Goal: Transaction & Acquisition: Purchase product/service

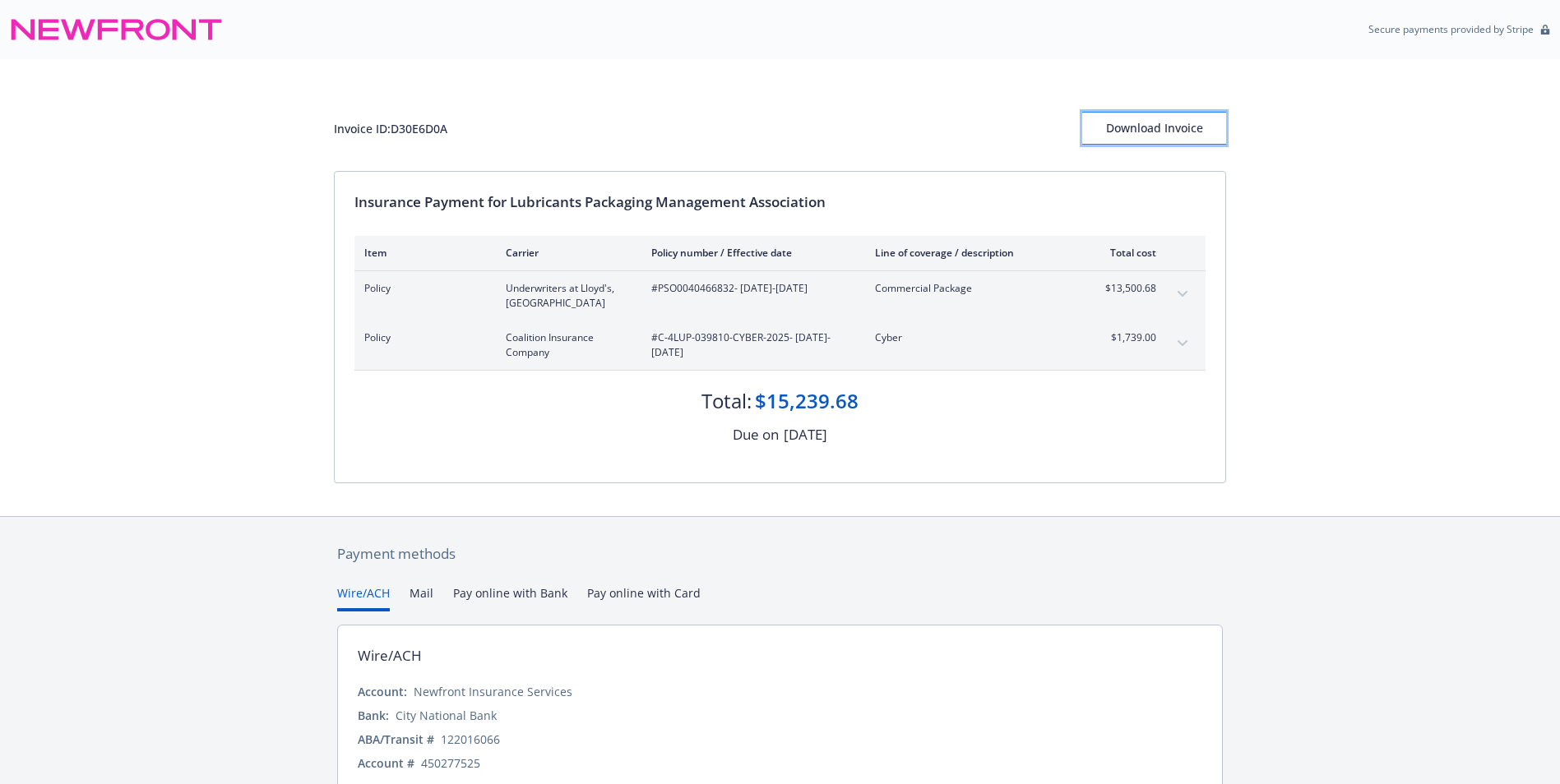
click at [1187, 133] on div "Download Invoice" at bounding box center [1154, 129] width 143 height 31
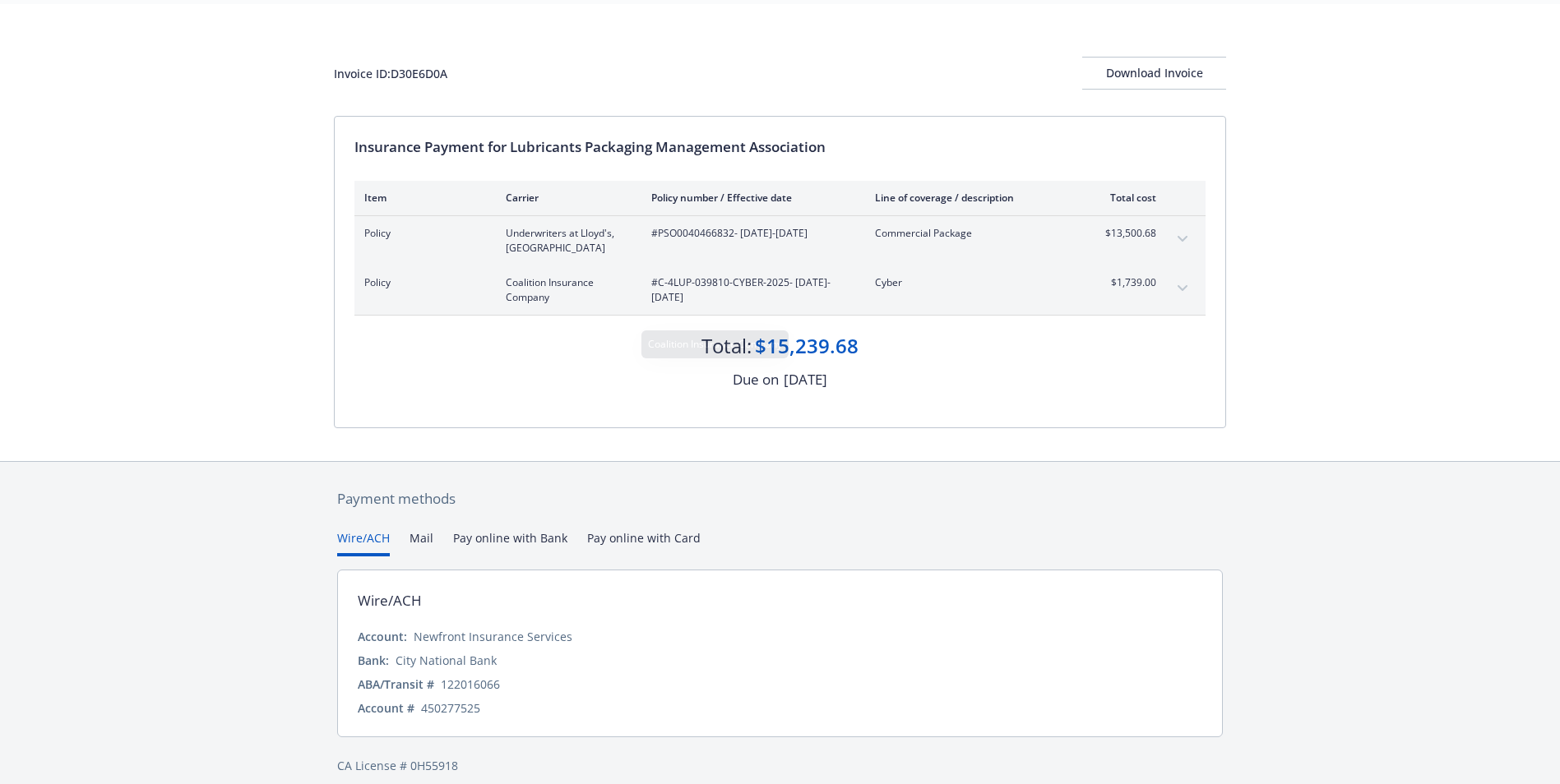
scroll to position [71, 0]
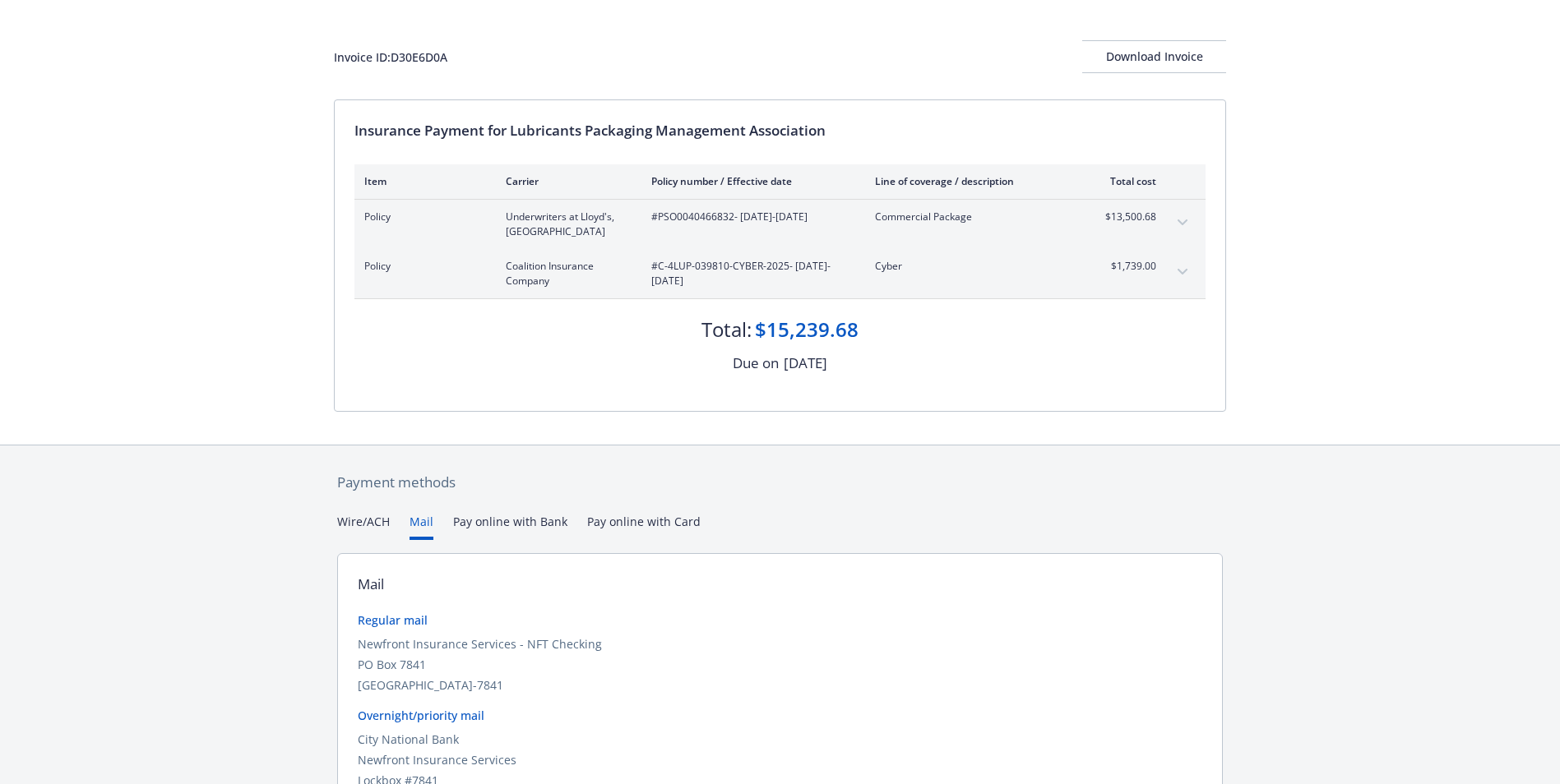
click at [420, 522] on button "Mail" at bounding box center [421, 526] width 23 height 27
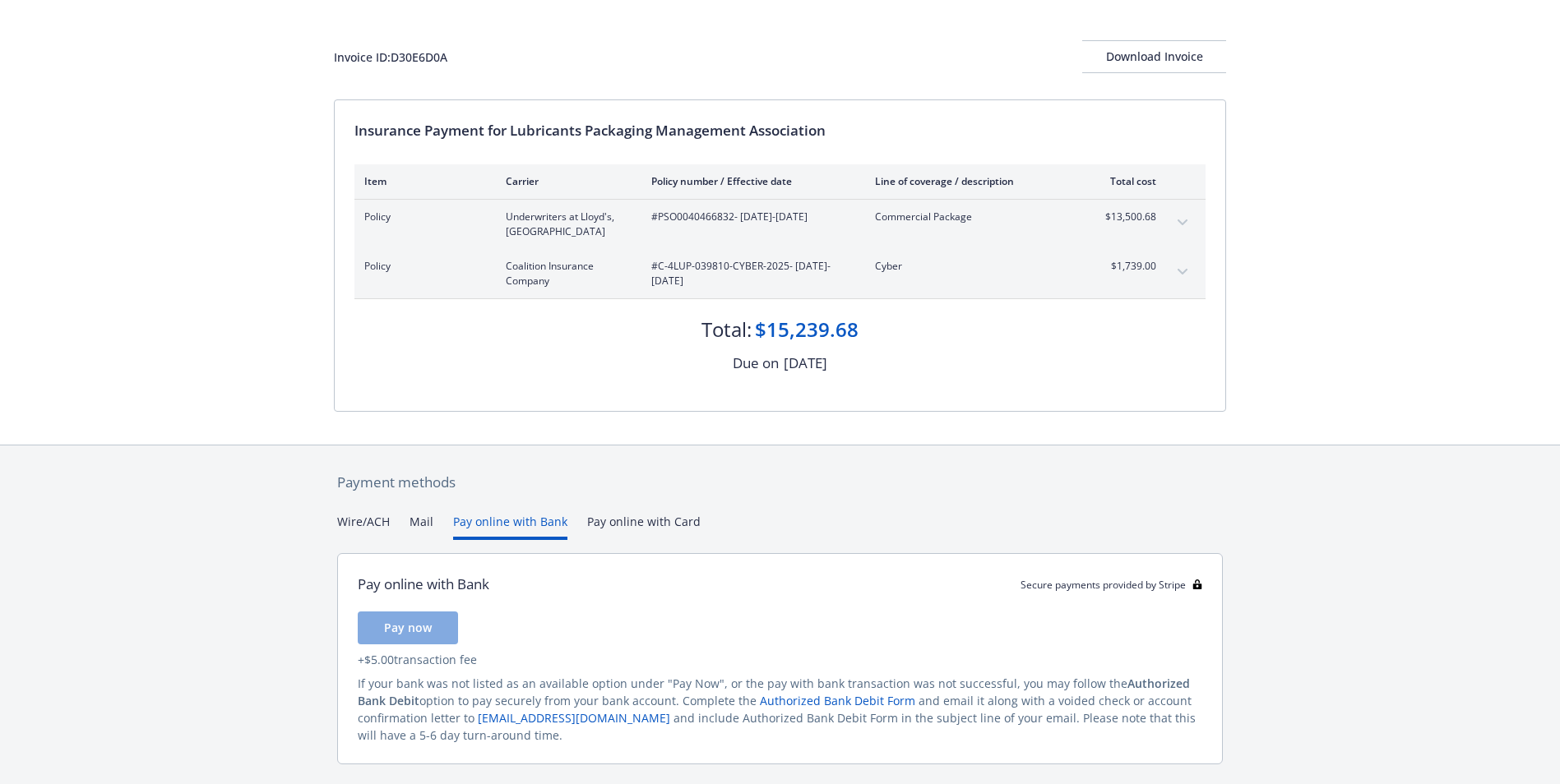
click at [509, 522] on button "Pay online with Bank" at bounding box center [510, 526] width 114 height 27
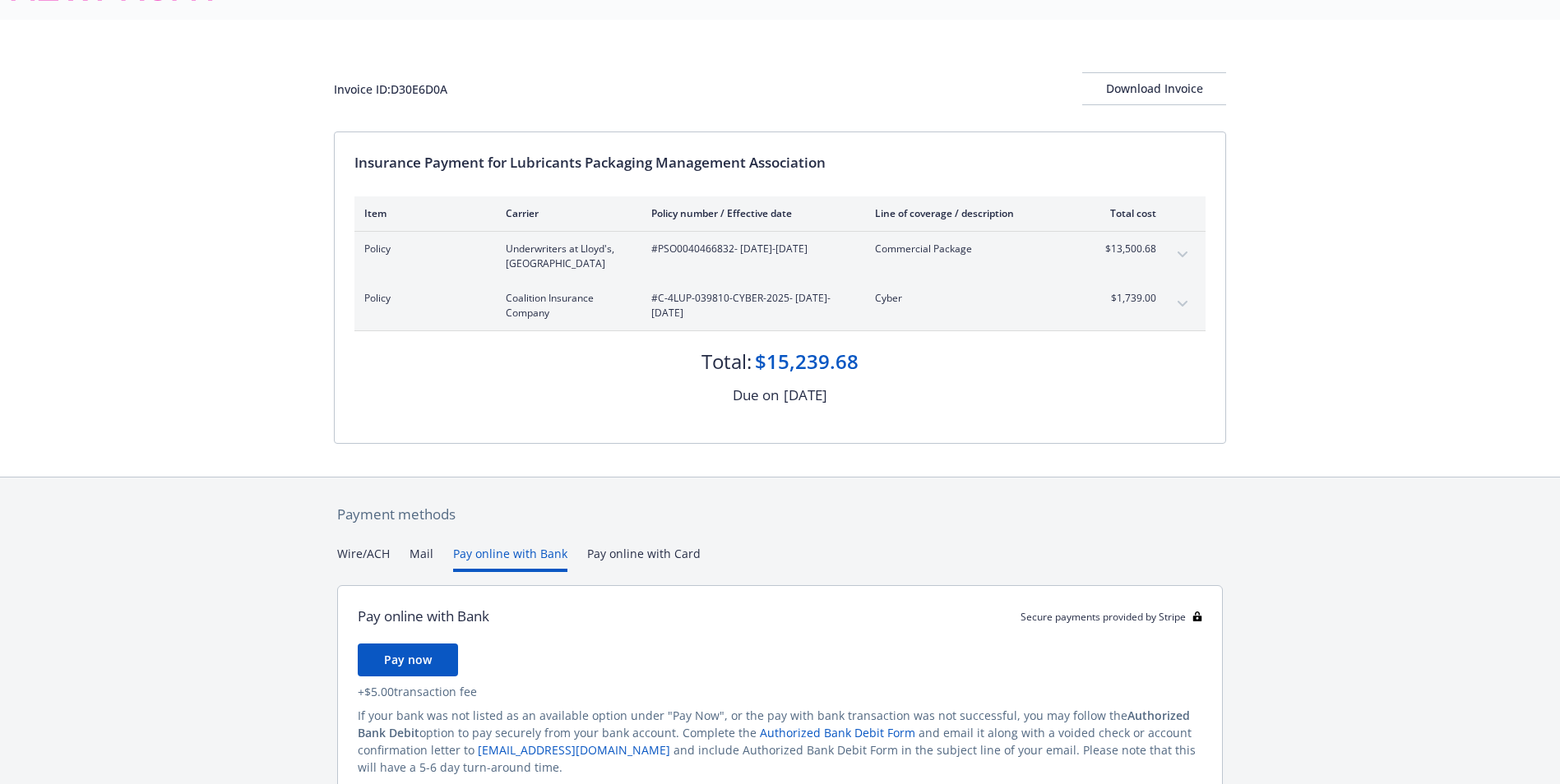
click at [670, 520] on div "Payment methods Wire/ACH Mail Pay online with Bank Pay online with Card Pay onl…" at bounding box center [780, 668] width 892 height 383
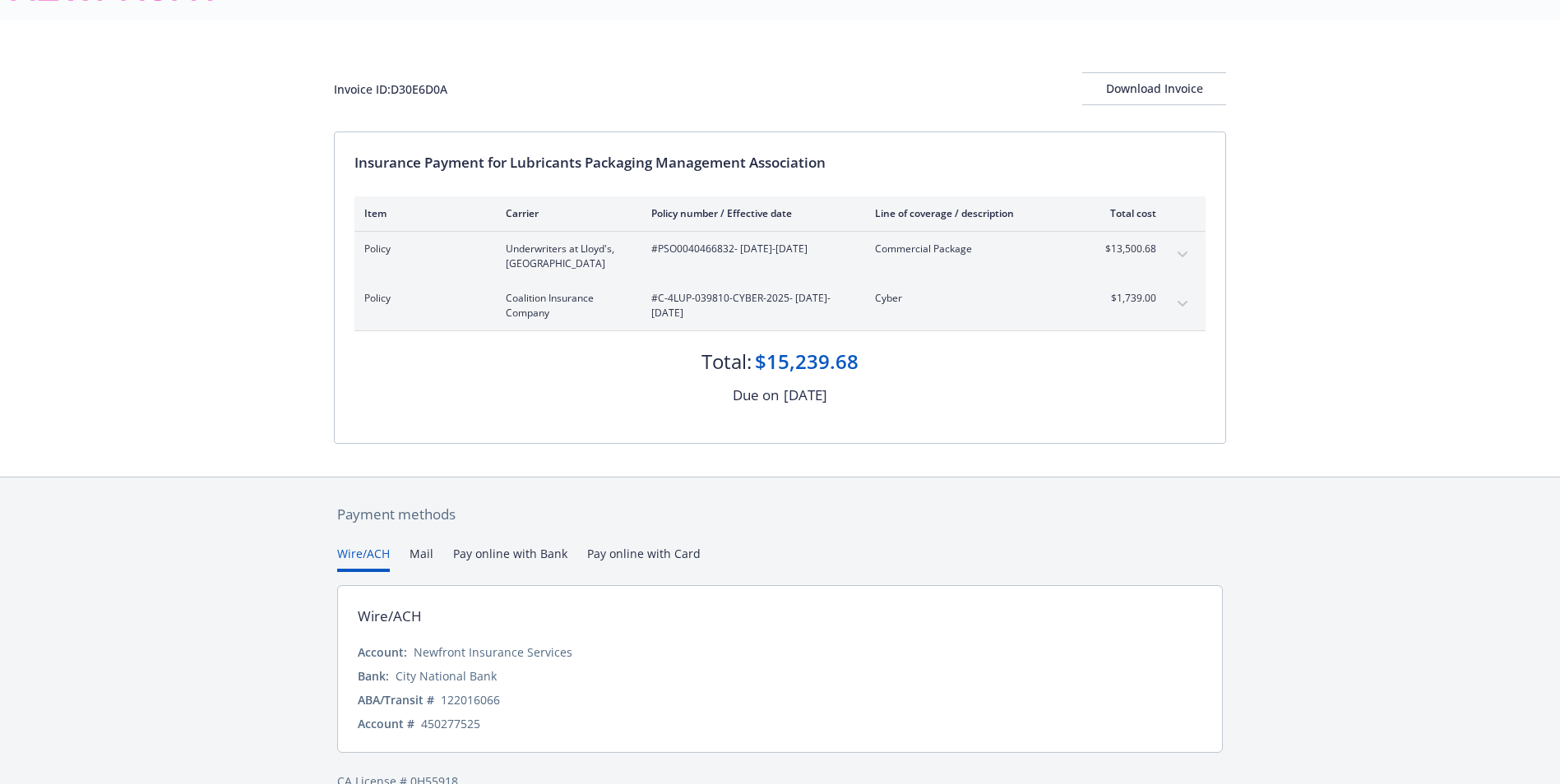
click at [381, 552] on button "Wire/ACH" at bounding box center [363, 558] width 53 height 27
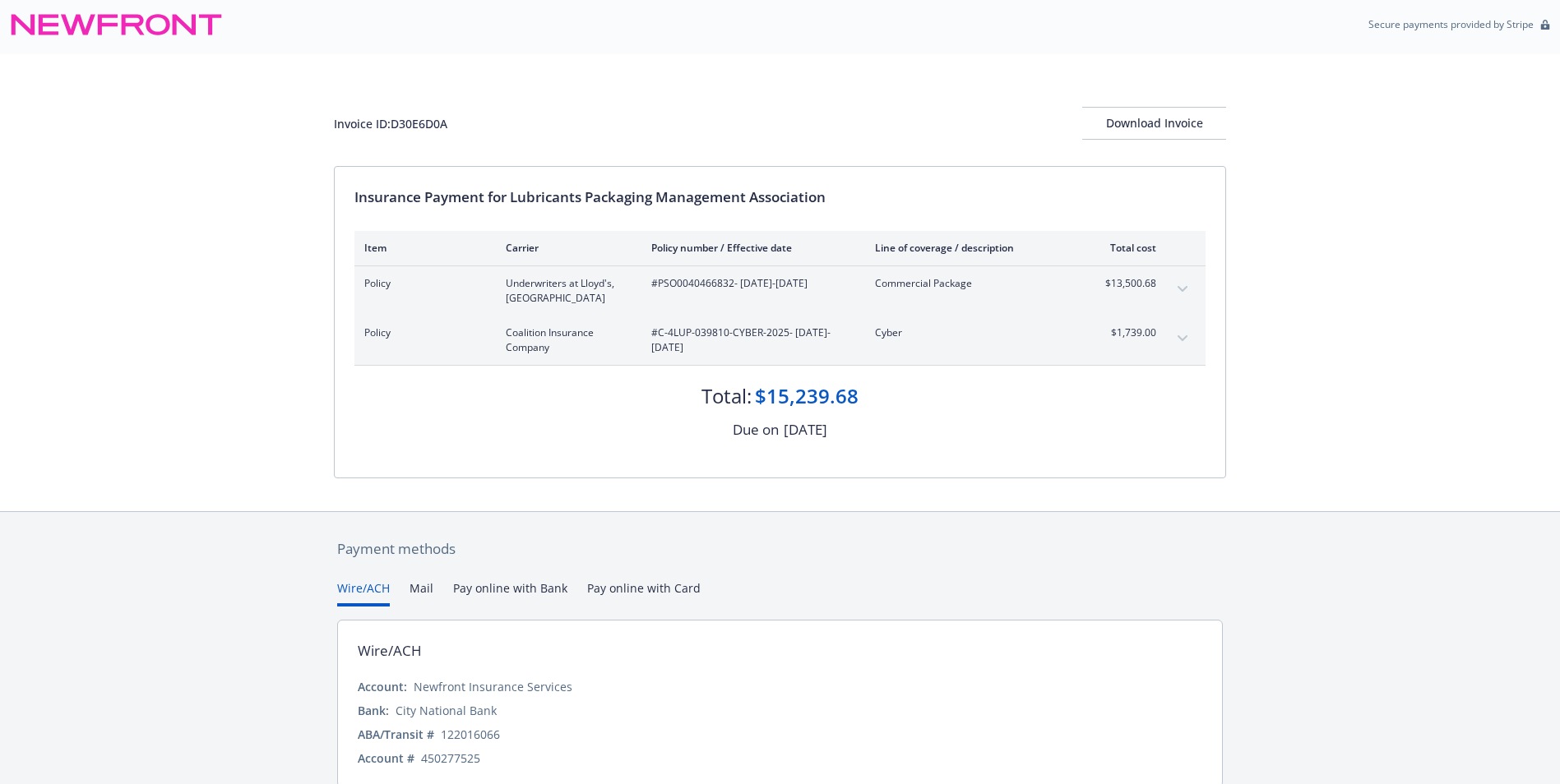
scroll to position [0, 0]
